Goal: Information Seeking & Learning: Learn about a topic

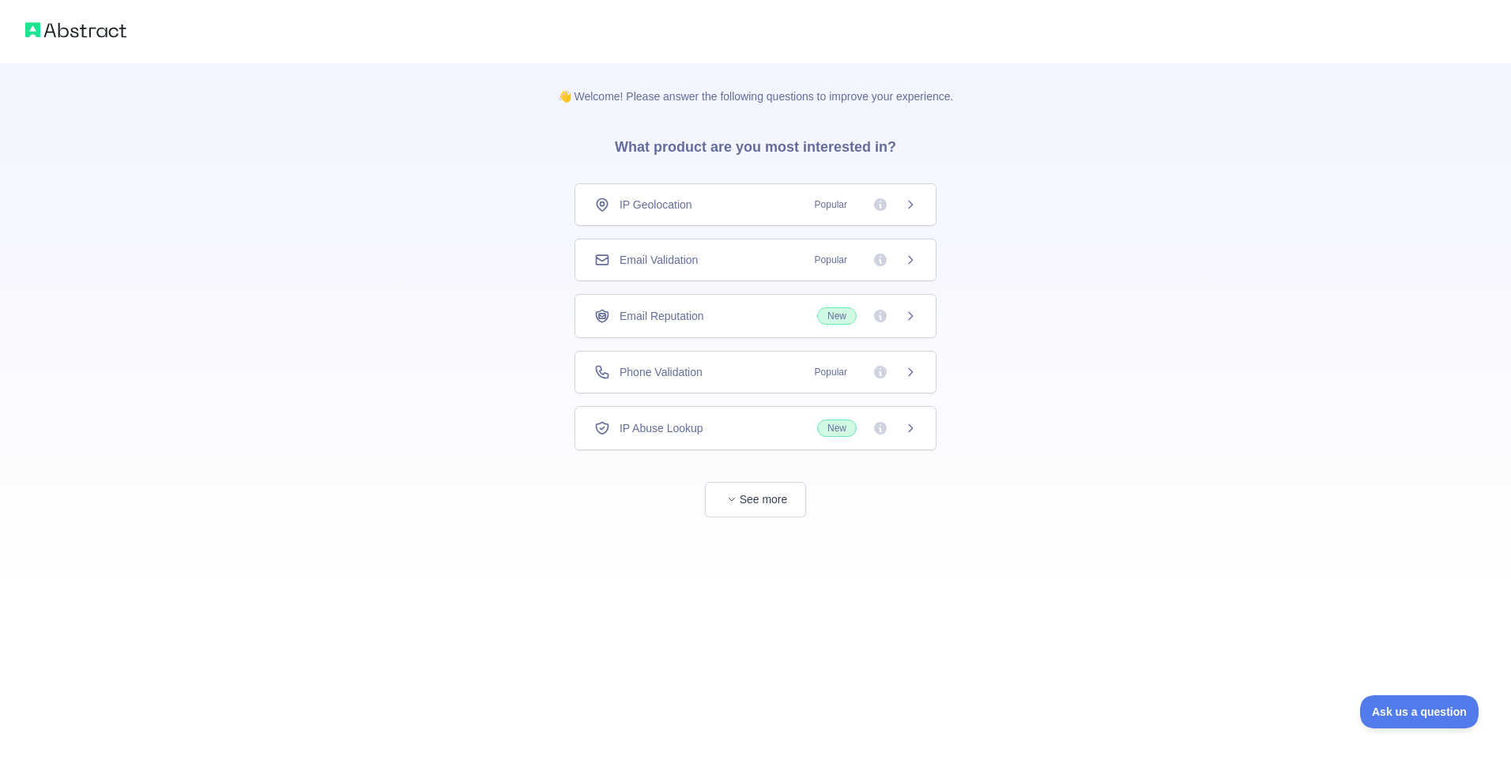
click at [904, 376] on icon at bounding box center [910, 372] width 13 height 13
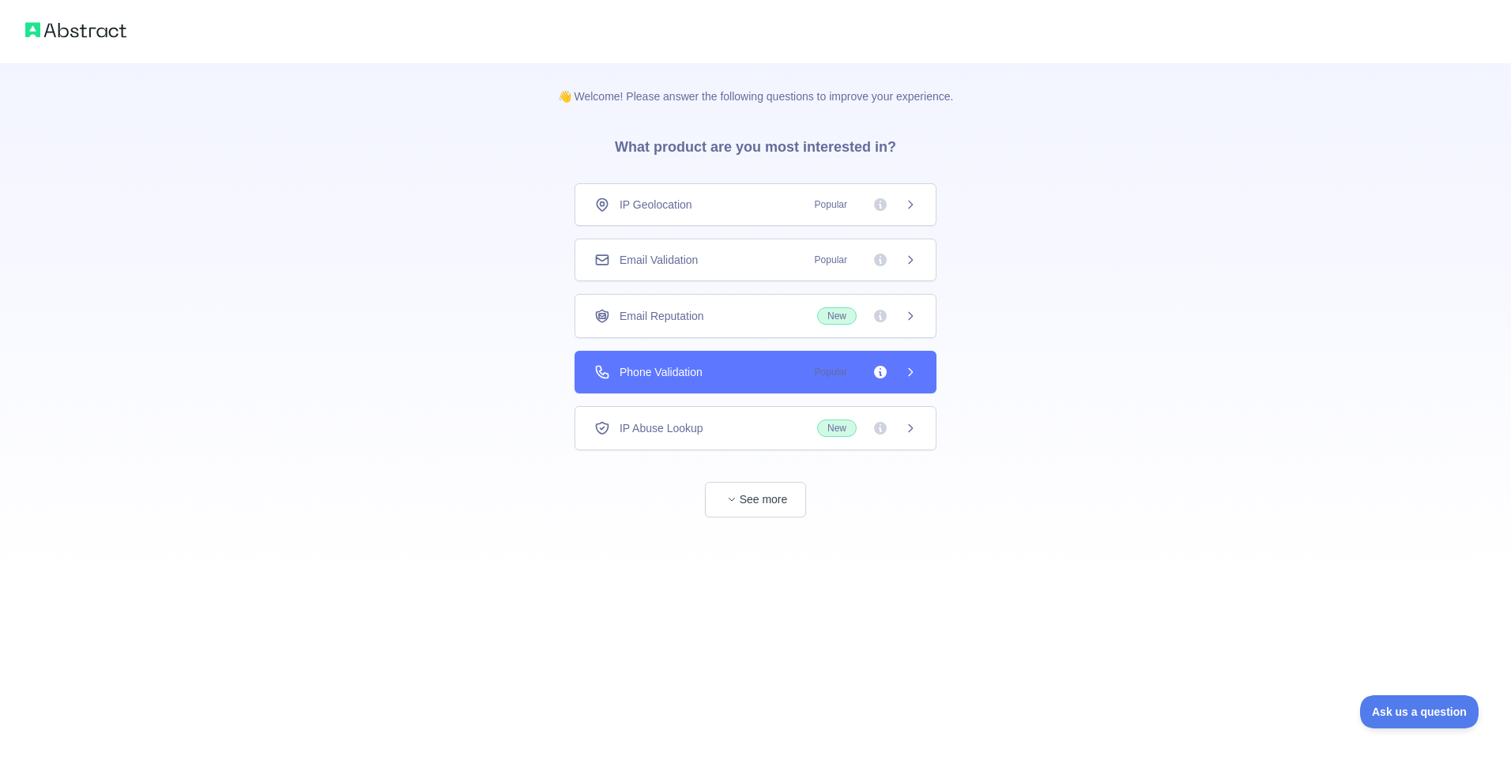
click at [898, 209] on div "👋 Welcome! Please answer the following questions to improve your experience. Wh…" at bounding box center [755, 380] width 1511 height 760
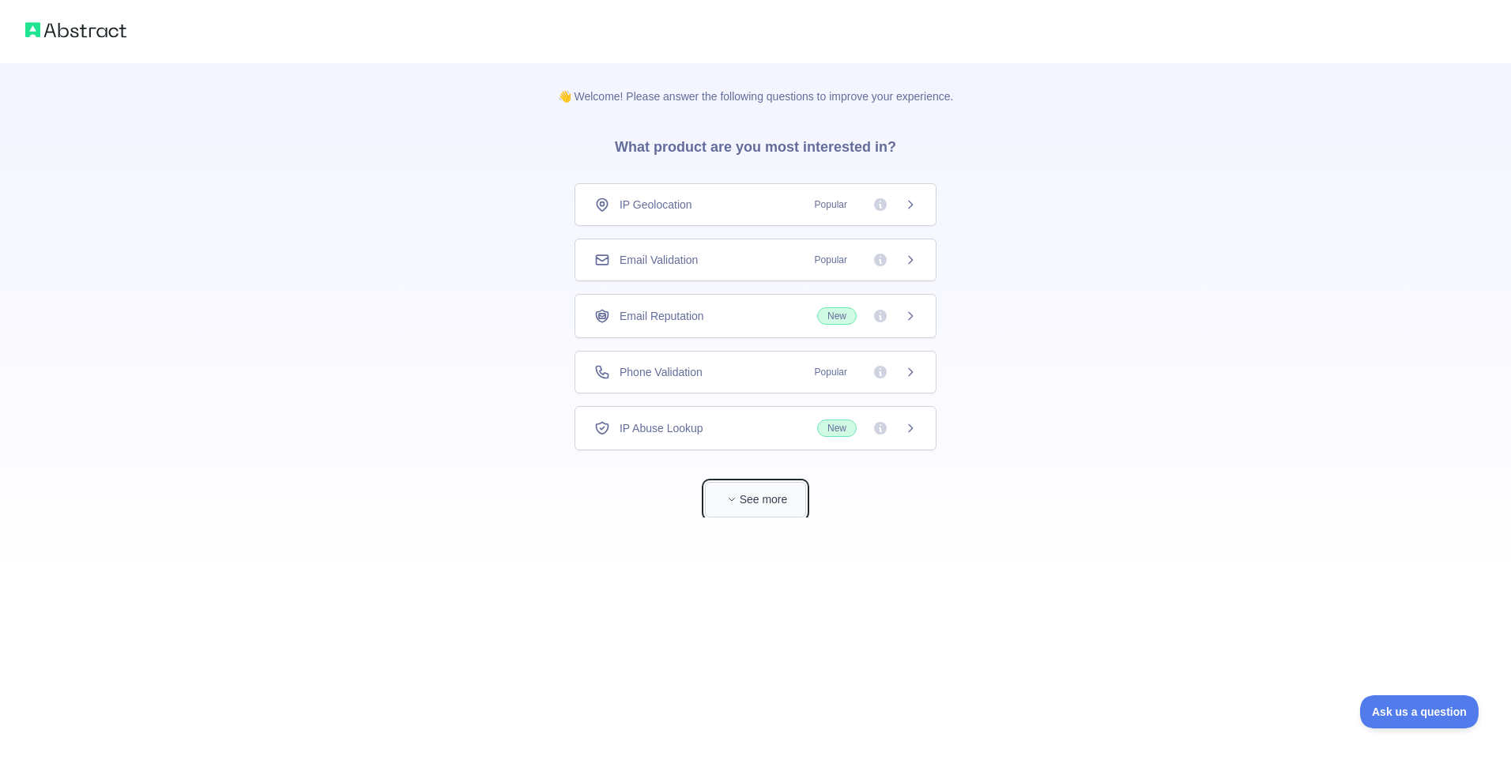
click at [753, 497] on button "See more" at bounding box center [755, 500] width 101 height 36
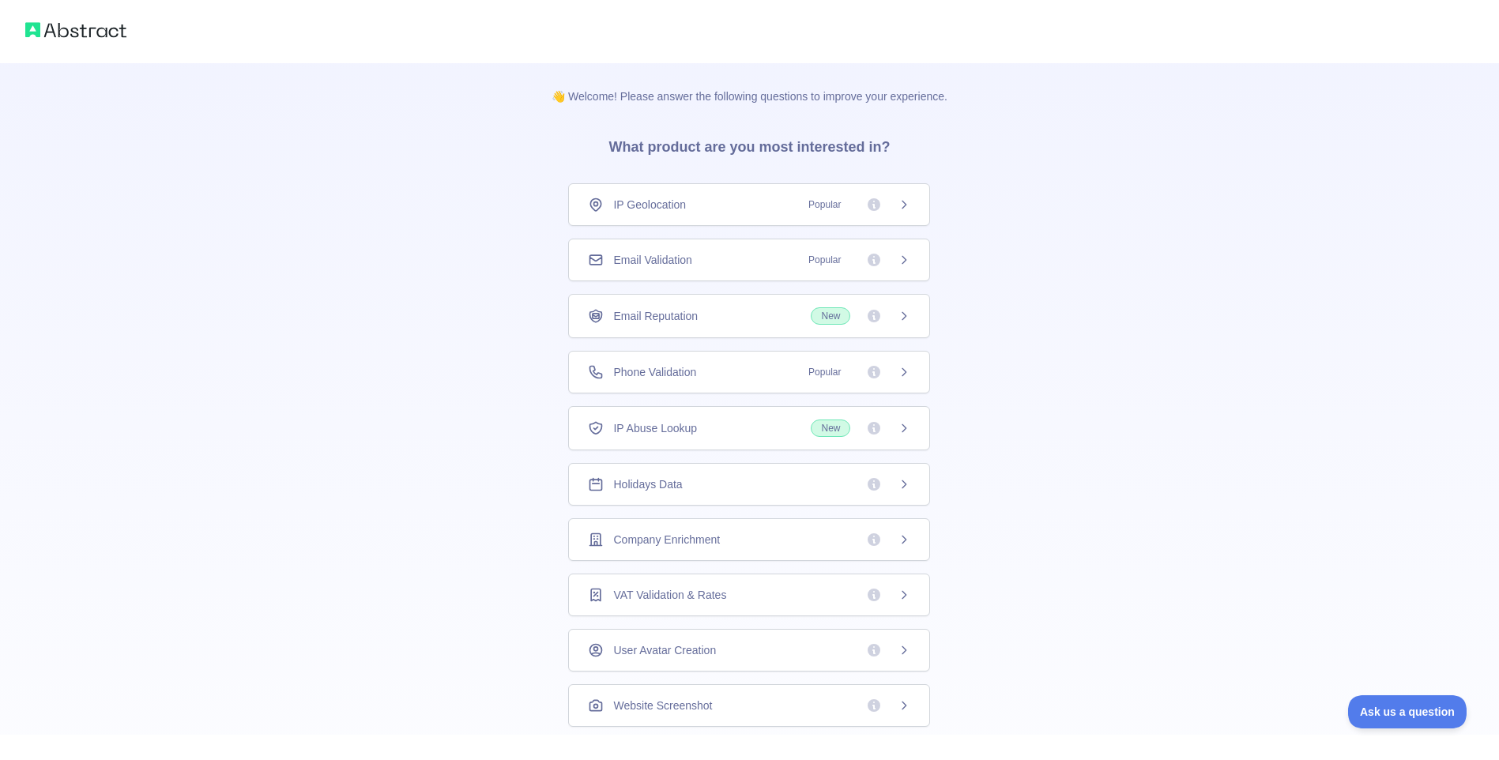
click at [716, 479] on div "Holidays Data" at bounding box center [749, 484] width 322 height 16
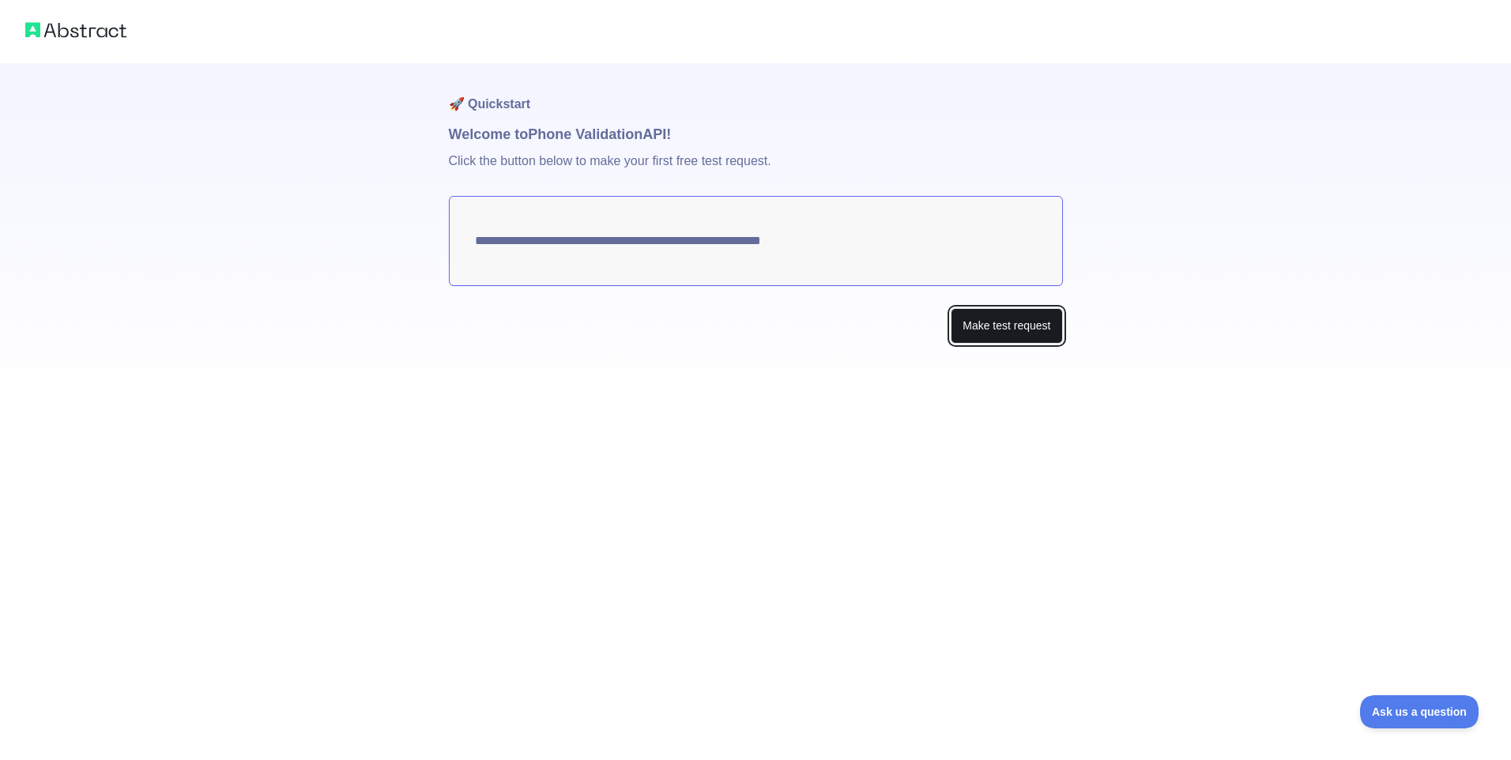
click at [981, 319] on button "Make test request" at bounding box center [1005, 326] width 111 height 36
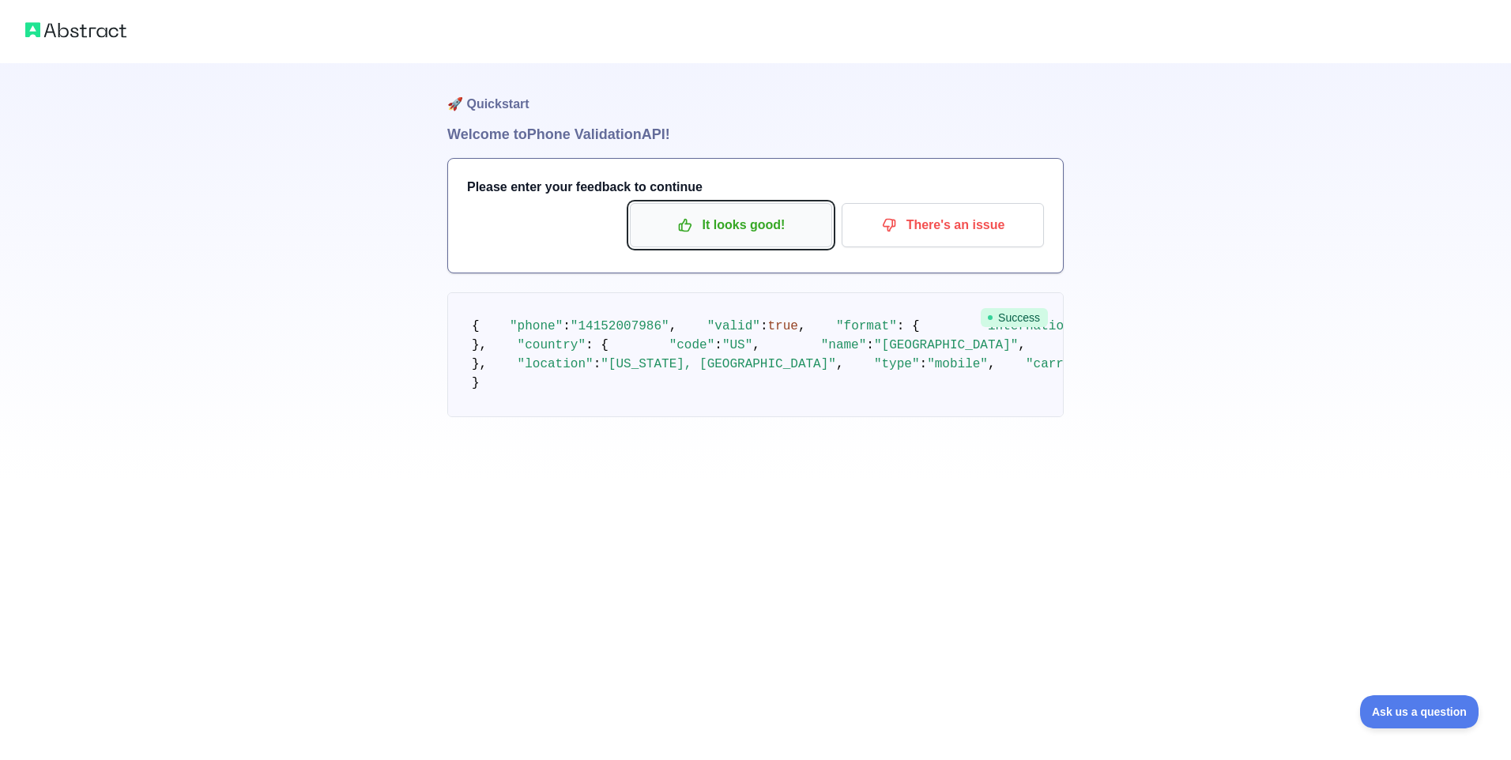
click at [701, 232] on p "It looks good!" at bounding box center [731, 225] width 179 height 27
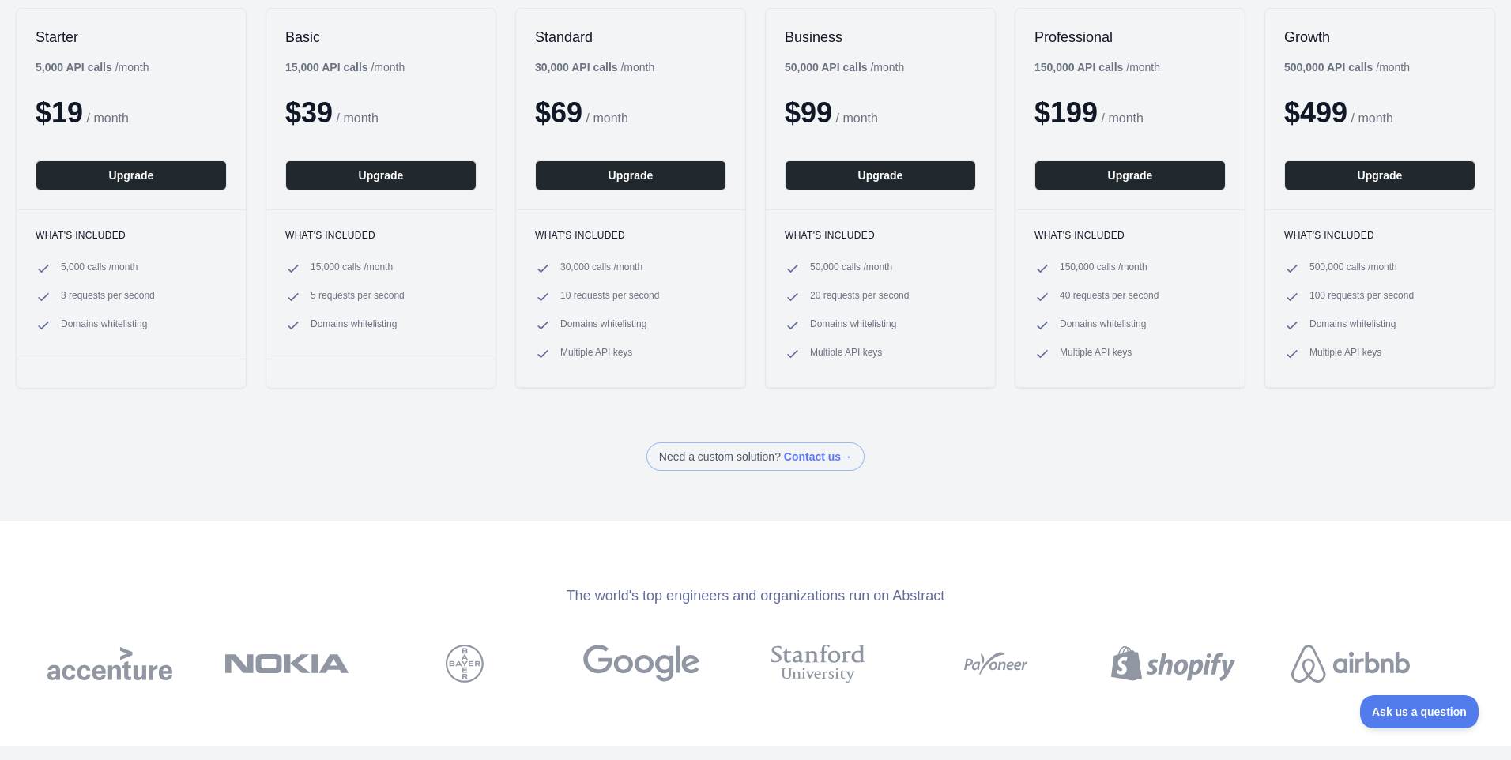
scroll to position [18, 0]
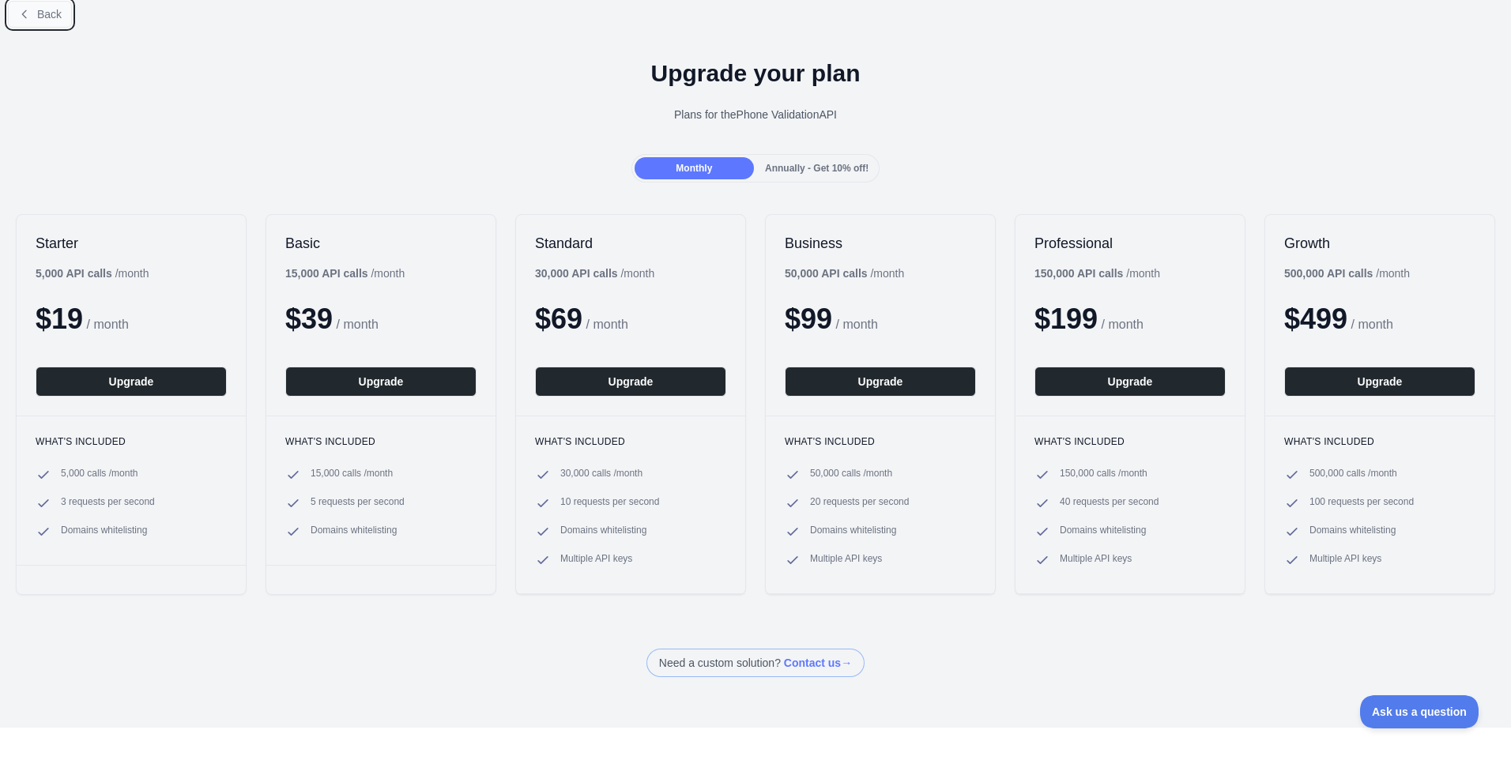
click at [46, 16] on span "Back" at bounding box center [49, 14] width 24 height 13
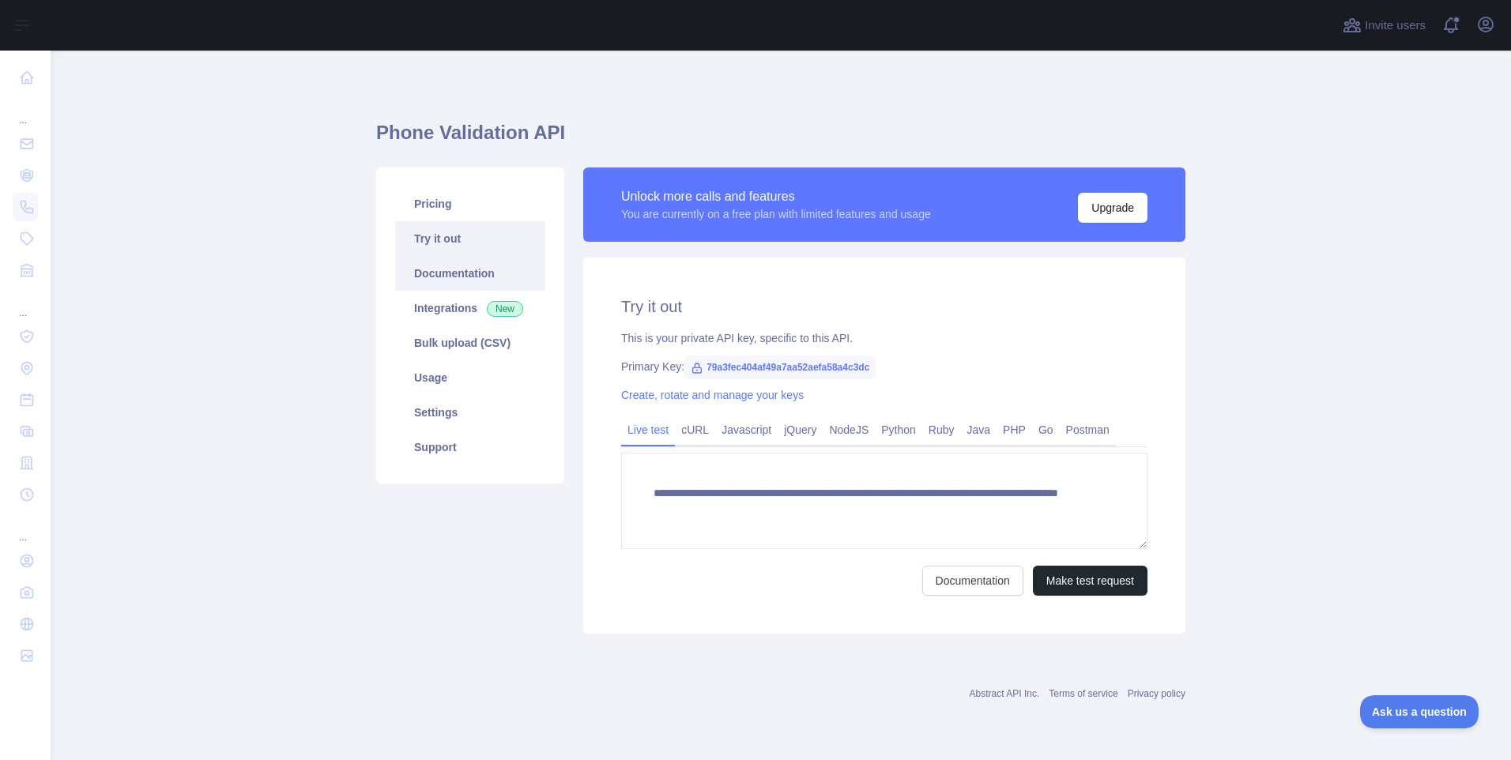
click at [423, 276] on link "Documentation" at bounding box center [470, 273] width 150 height 35
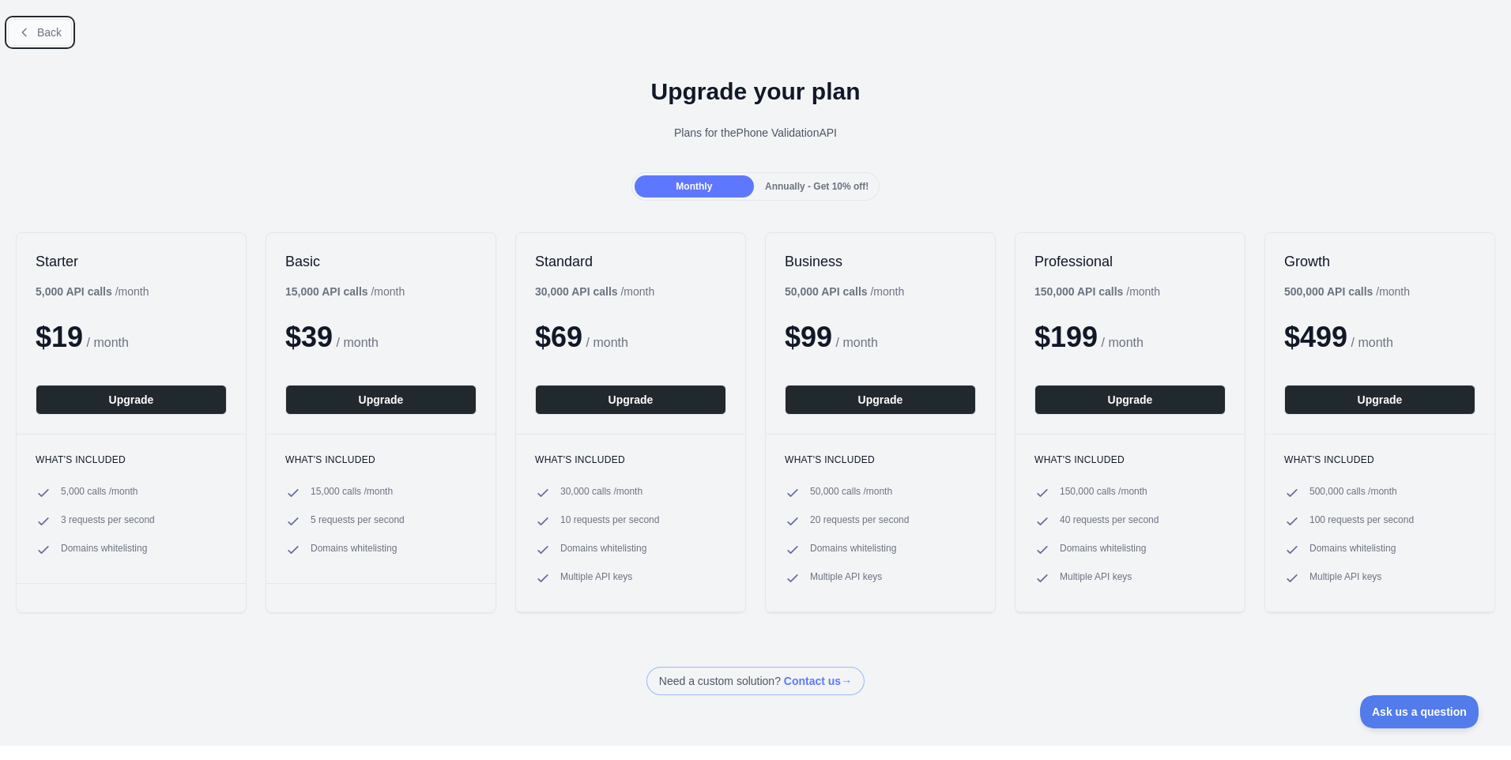
click at [34, 29] on button "Back" at bounding box center [40, 32] width 64 height 27
